Goal: Transaction & Acquisition: Purchase product/service

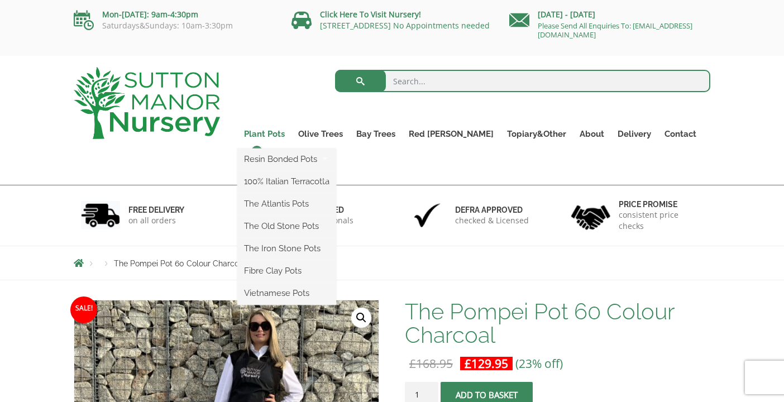
click at [291, 132] on link "Plant Pots" at bounding box center [264, 134] width 54 height 16
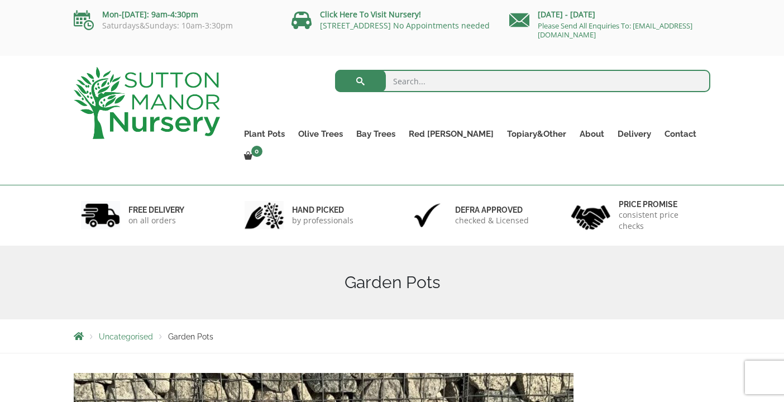
click at [396, 80] on input "search" at bounding box center [523, 81] width 376 height 22
type input "grey pot"
click at [335, 70] on button "submit" at bounding box center [360, 81] width 51 height 22
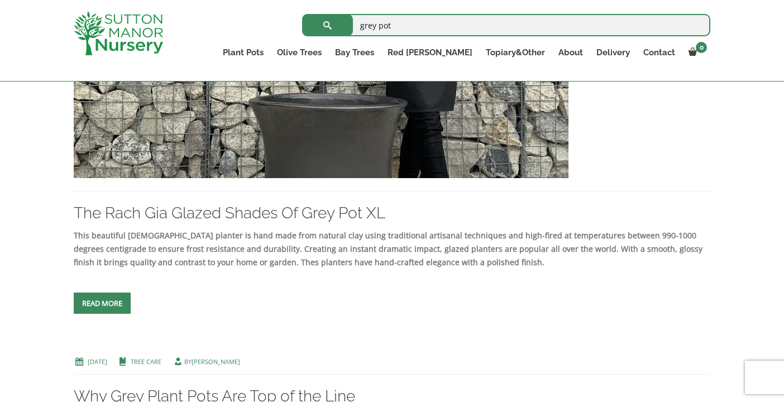
scroll to position [390, 0]
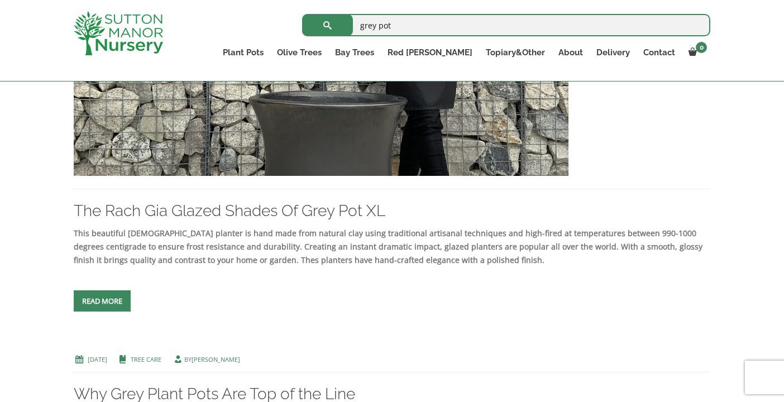
click at [382, 143] on img at bounding box center [321, 56] width 495 height 240
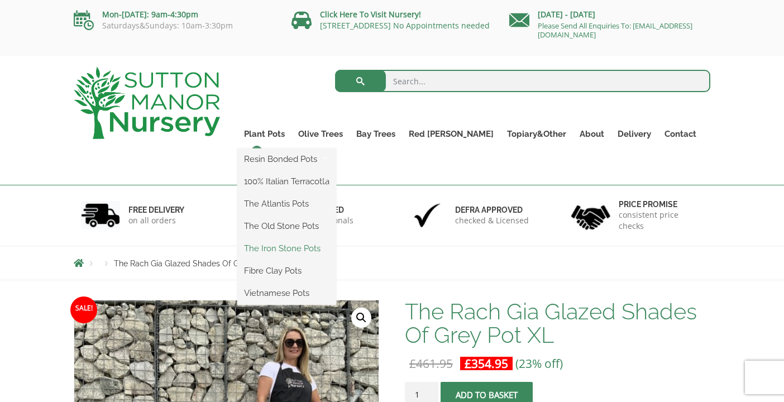
click at [304, 246] on link "The Iron Stone Pots" at bounding box center [286, 248] width 99 height 17
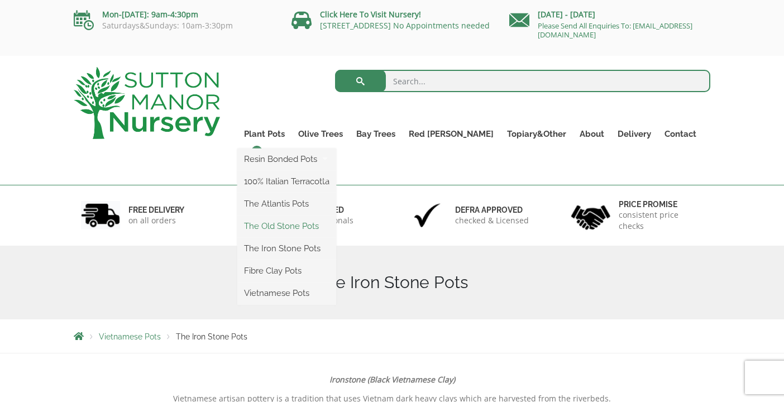
click at [304, 224] on link "The Old Stone Pots" at bounding box center [286, 226] width 99 height 17
click at [296, 202] on link "The Atlantis Pots" at bounding box center [286, 203] width 99 height 17
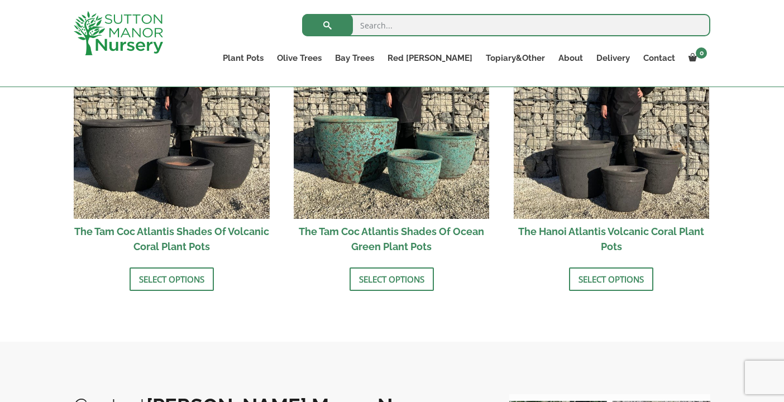
scroll to position [1041, 0]
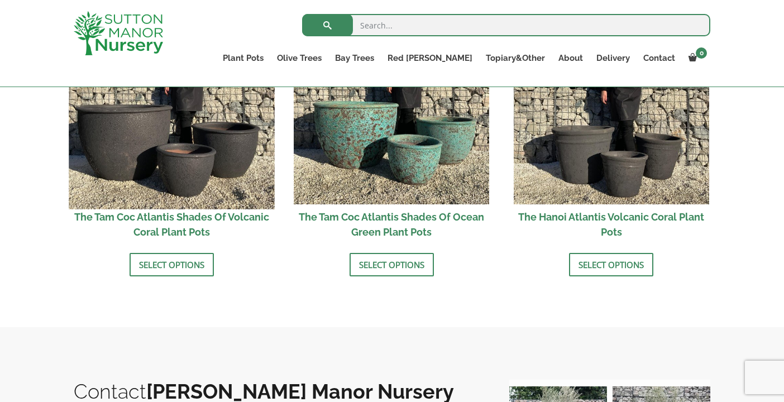
click at [189, 155] on img at bounding box center [171, 105] width 205 height 205
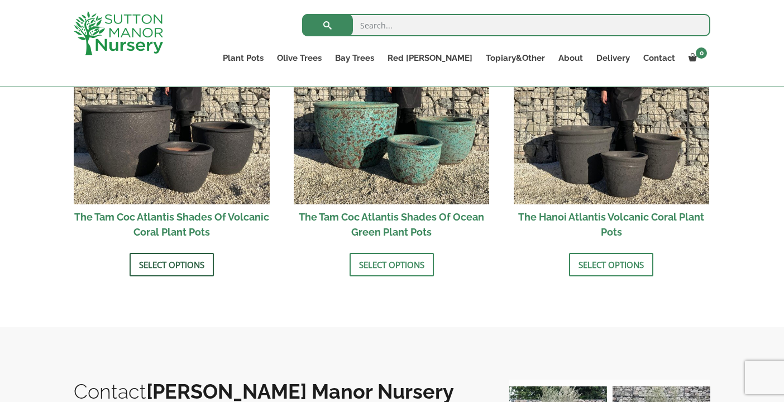
click at [189, 266] on link "Select options" at bounding box center [172, 264] width 84 height 23
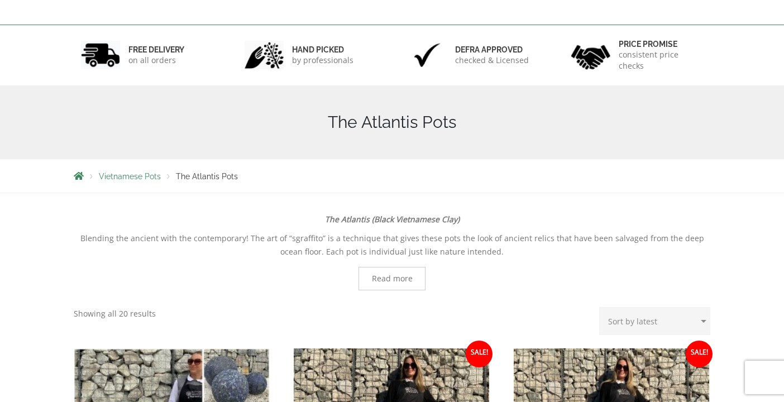
scroll to position [0, 0]
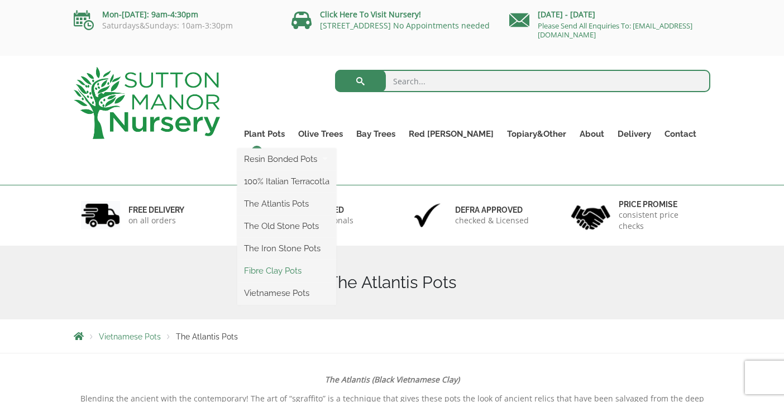
click at [299, 267] on link "Fibre Clay Pots" at bounding box center [286, 270] width 99 height 17
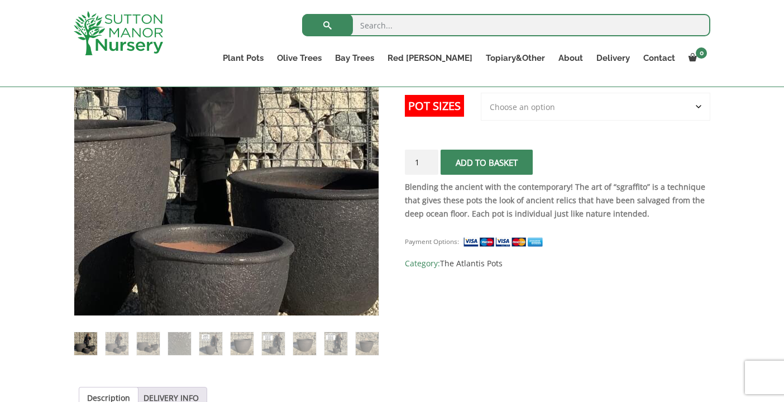
scroll to position [248, 0]
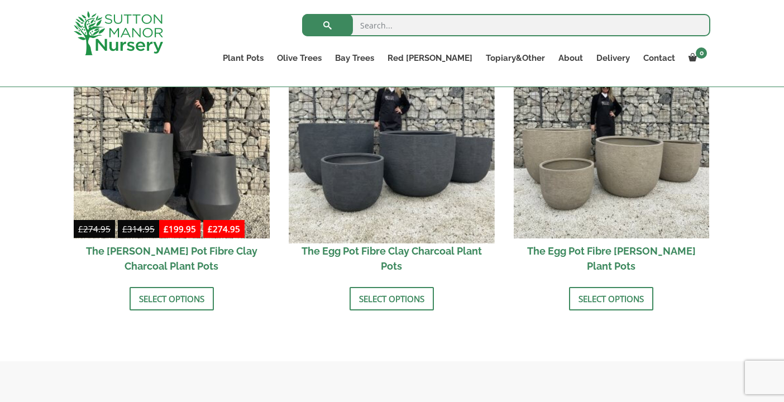
click at [393, 194] on img at bounding box center [391, 139] width 205 height 205
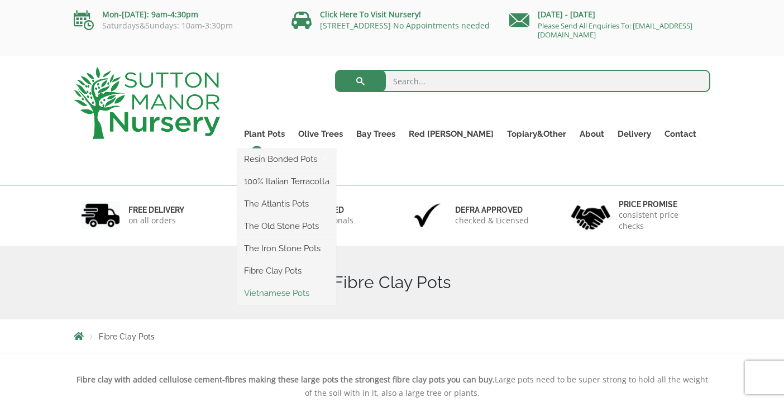
click at [299, 292] on link "Vietnamese Pots" at bounding box center [286, 293] width 99 height 17
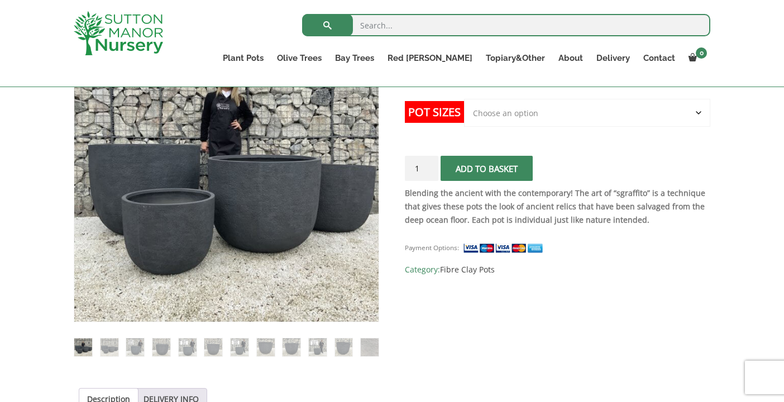
scroll to position [242, 0]
